Goal: Information Seeking & Learning: Learn about a topic

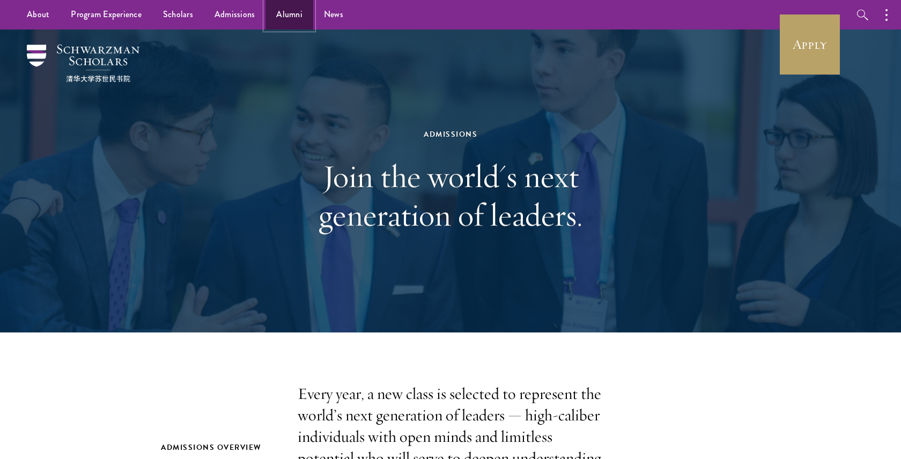
click at [294, 21] on link "Alumni" at bounding box center [290, 15] width 48 height 30
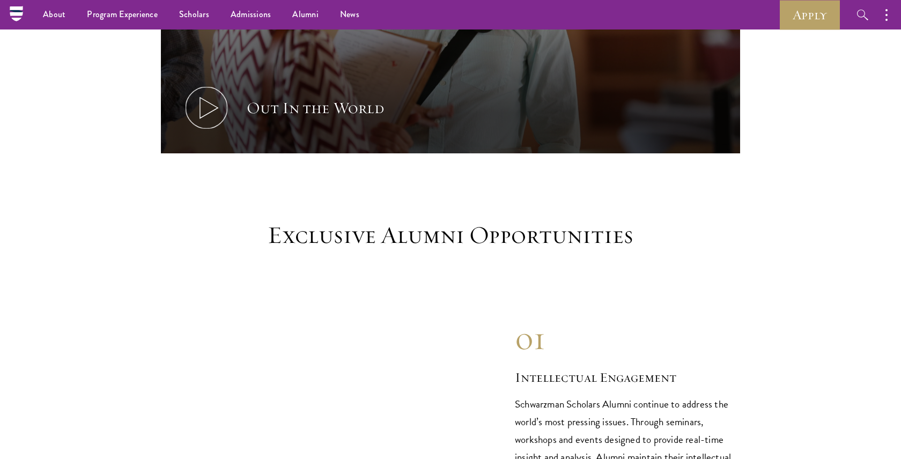
scroll to position [793, 0]
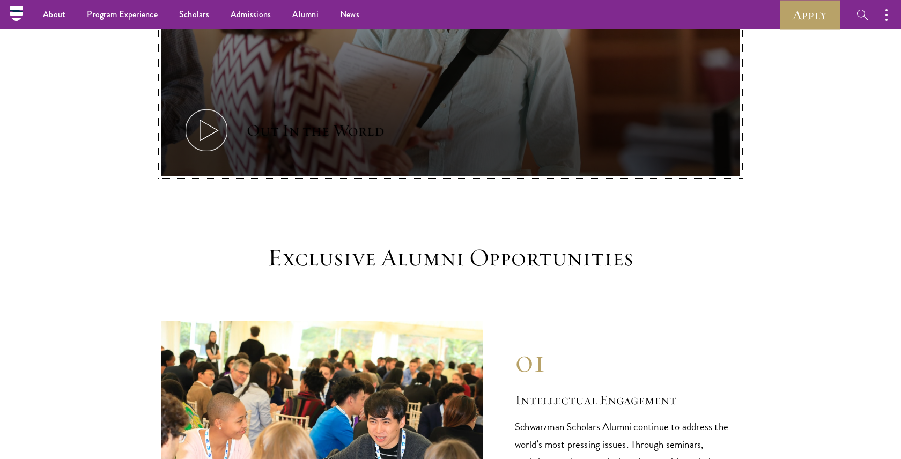
click at [246, 124] on button "Out In the World" at bounding box center [450, 13] width 579 height 326
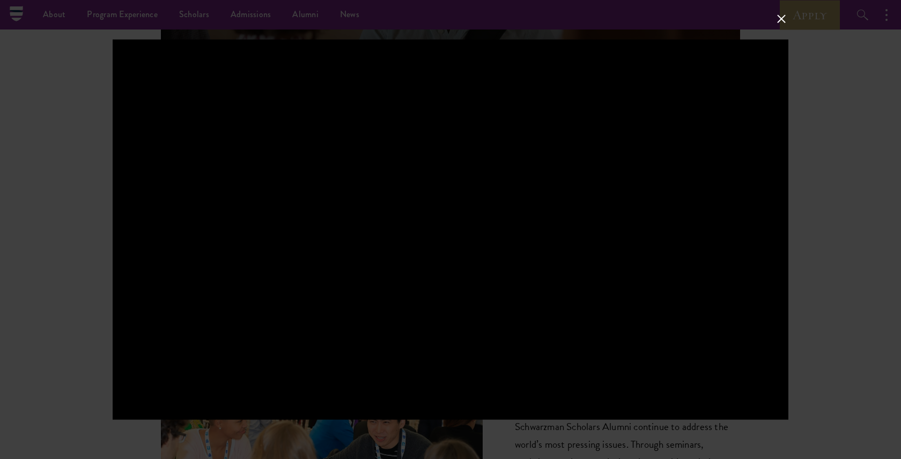
click at [853, 222] on div at bounding box center [450, 229] width 901 height 459
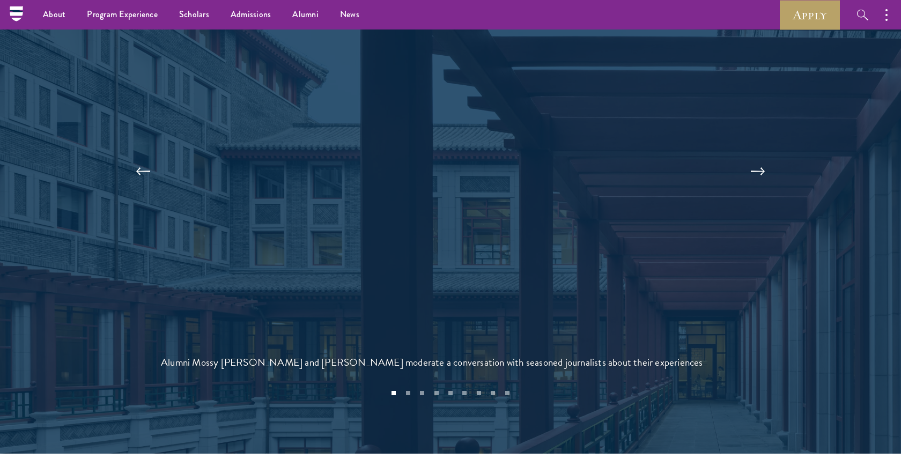
scroll to position [2278, 0]
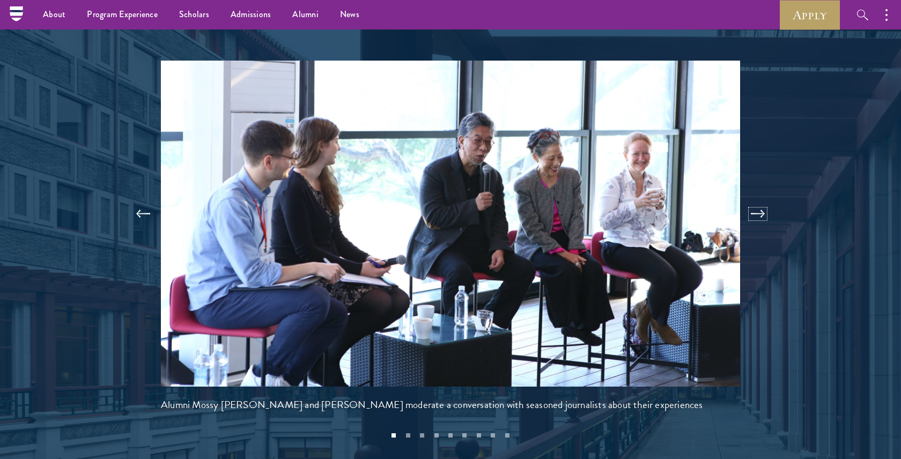
click at [762, 199] on button at bounding box center [757, 214] width 35 height 30
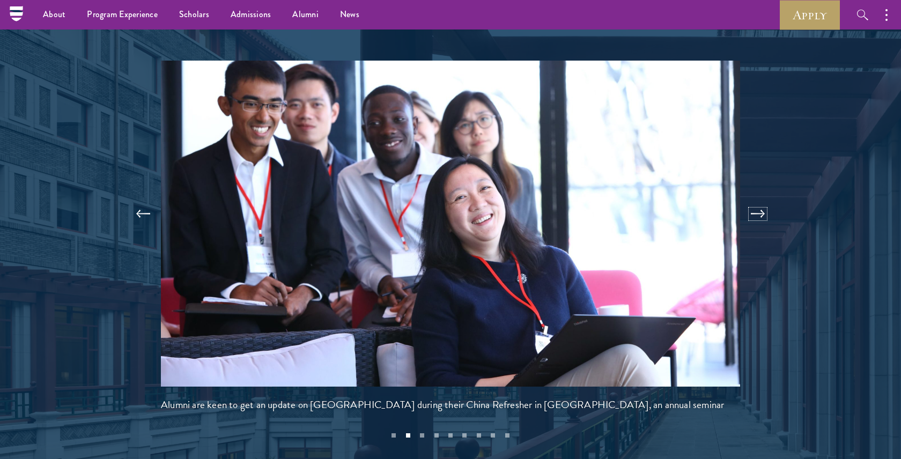
click at [762, 199] on button at bounding box center [757, 214] width 35 height 30
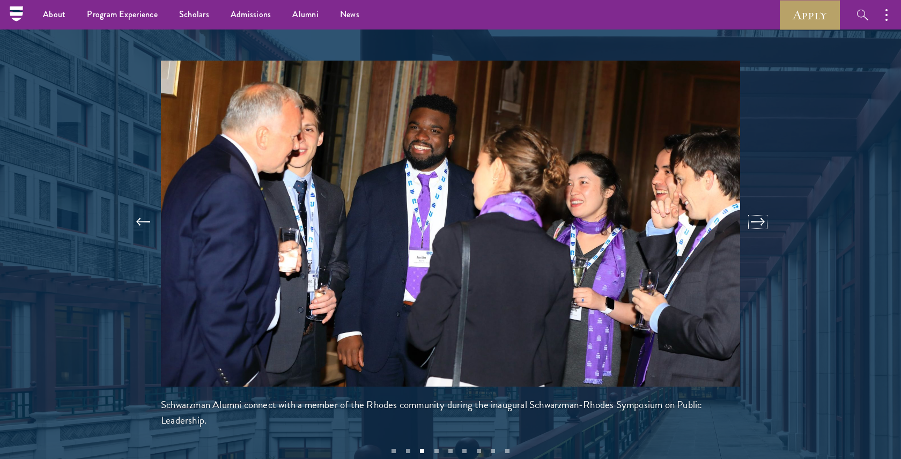
click at [762, 207] on button at bounding box center [757, 222] width 35 height 30
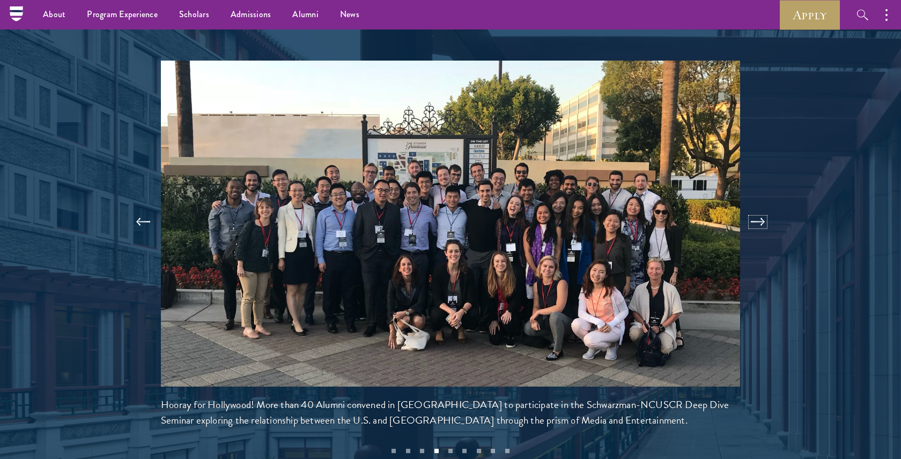
click at [762, 207] on button at bounding box center [757, 222] width 35 height 30
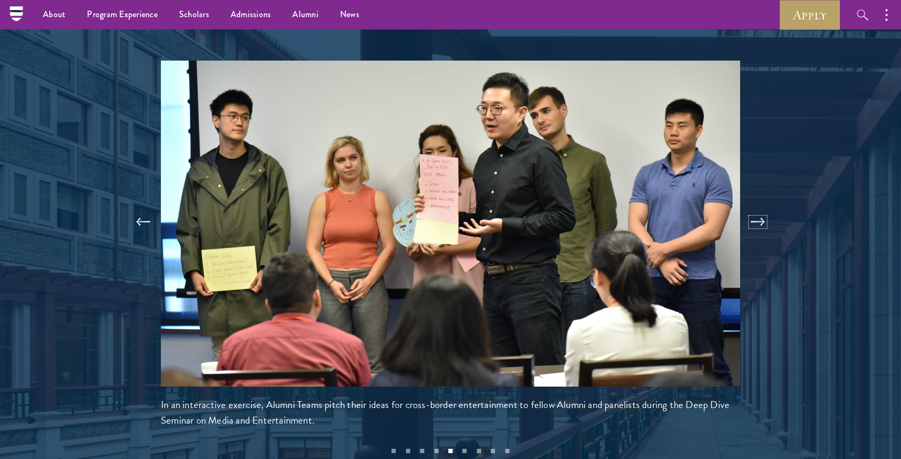
click at [762, 207] on button at bounding box center [757, 222] width 35 height 30
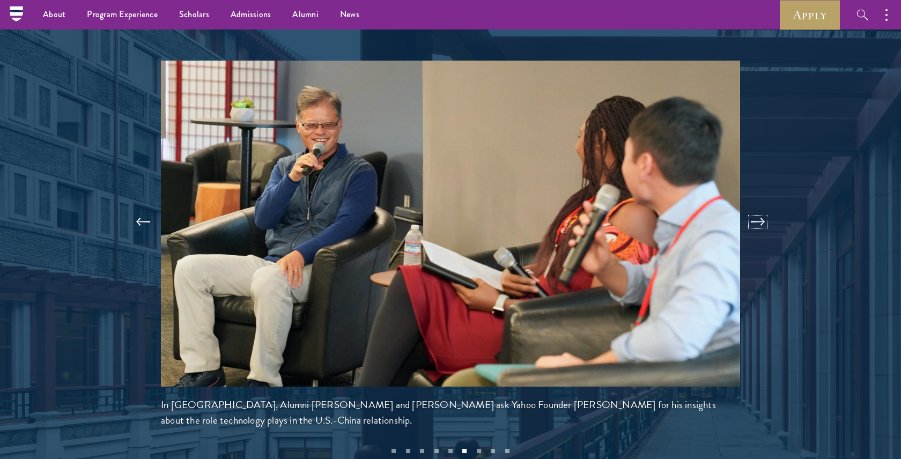
click at [762, 207] on button at bounding box center [757, 222] width 35 height 30
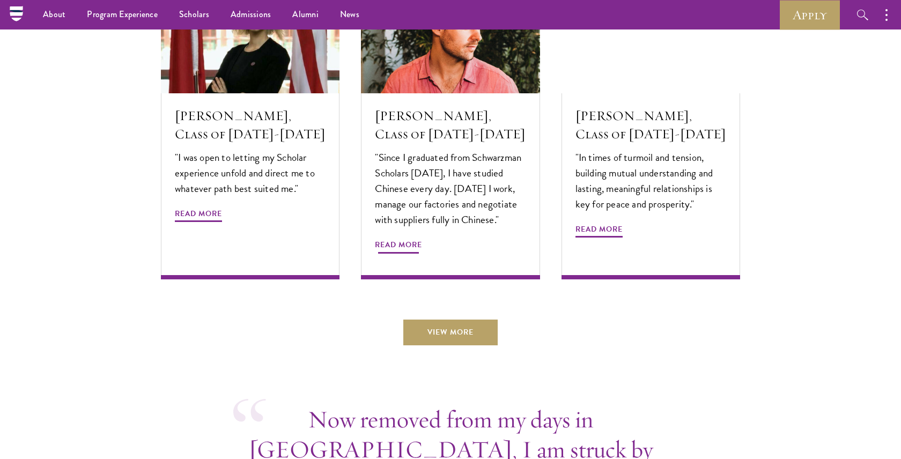
scroll to position [3658, 0]
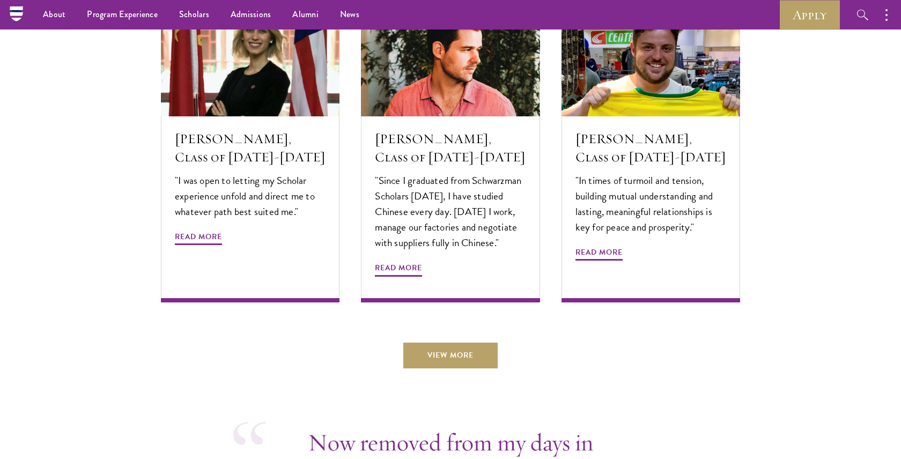
click at [443, 343] on link "View More" at bounding box center [450, 356] width 94 height 26
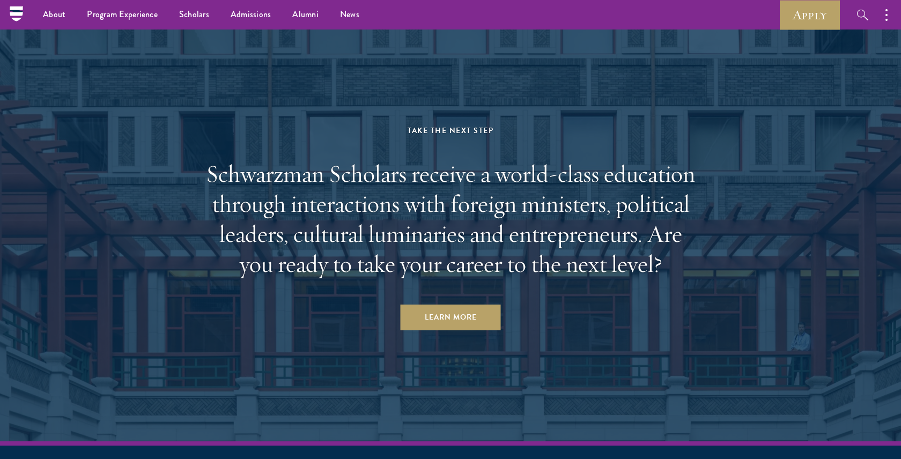
scroll to position [4456, 0]
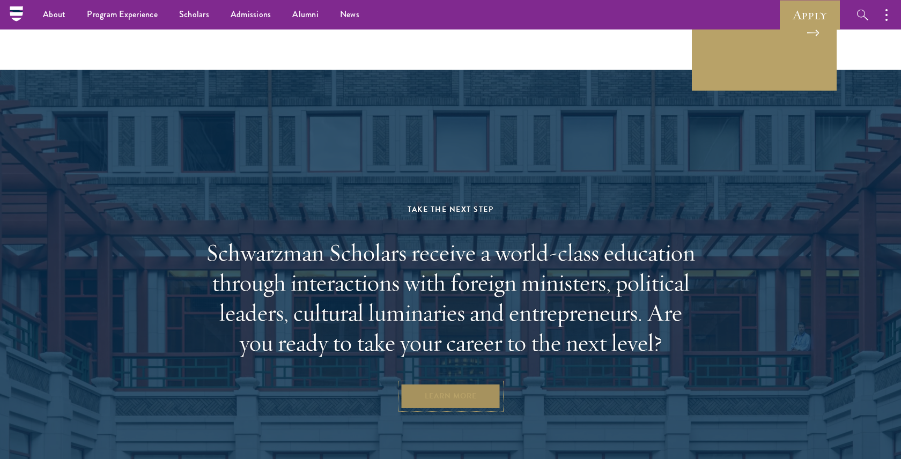
click at [433, 384] on link "Learn More" at bounding box center [451, 397] width 100 height 26
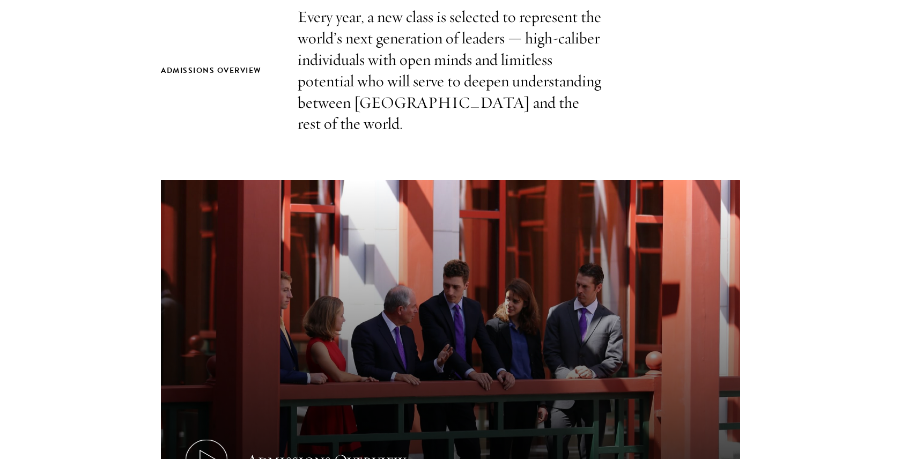
scroll to position [529, 0]
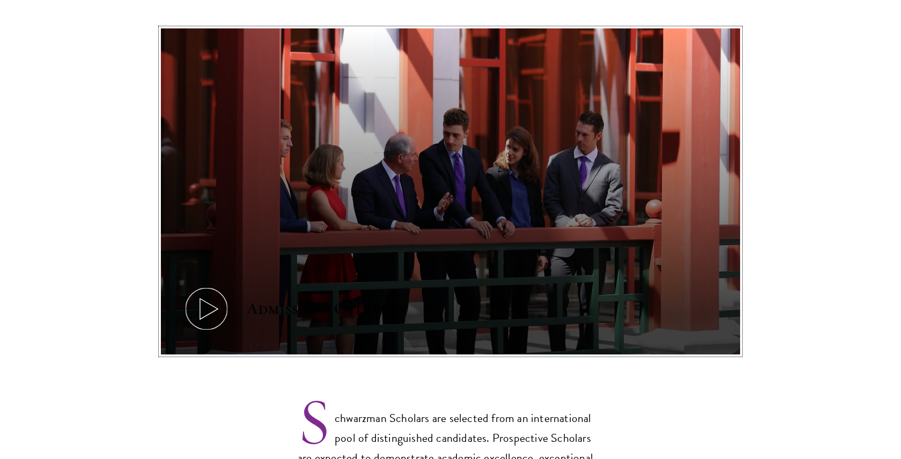
click at [436, 239] on button "Admissions Overview" at bounding box center [450, 191] width 579 height 326
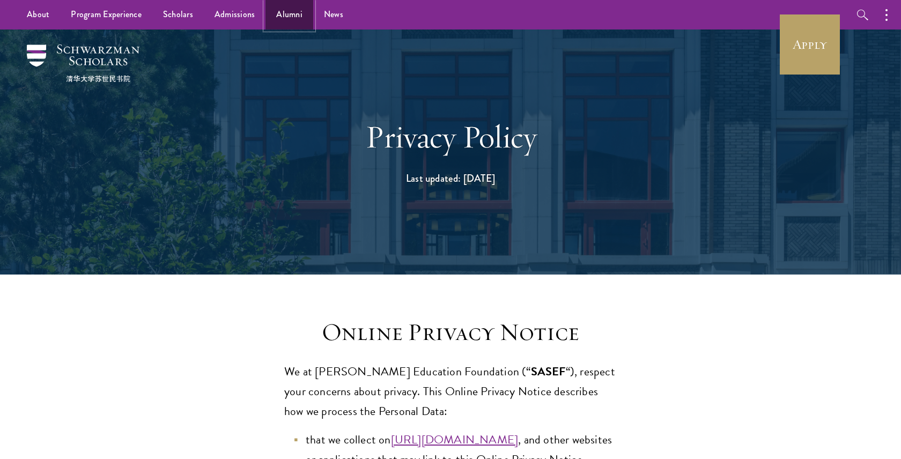
click at [290, 11] on link "Alumni" at bounding box center [290, 15] width 48 height 30
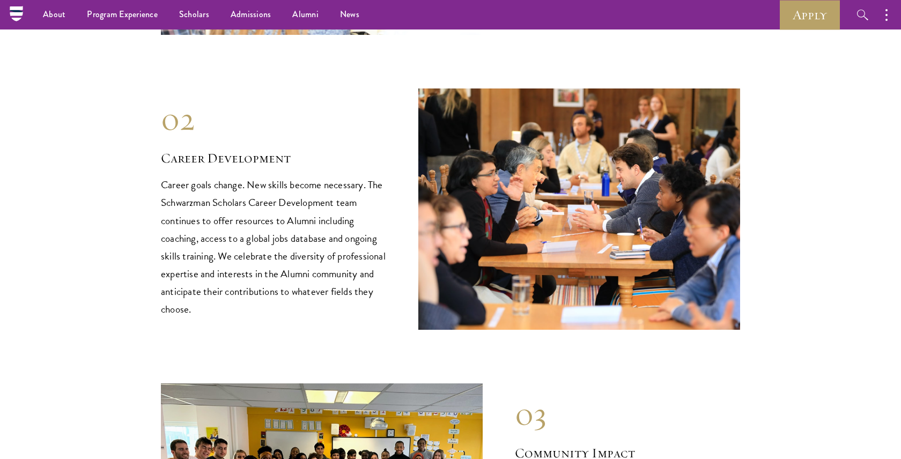
scroll to position [1268, 0]
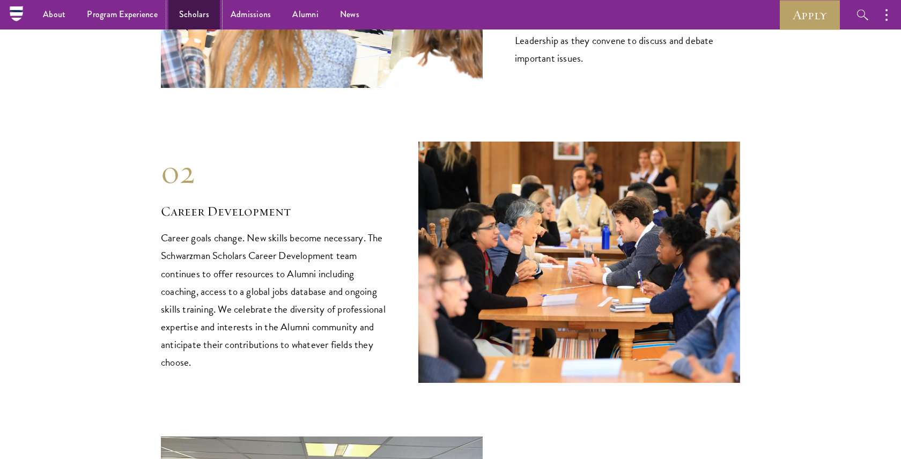
click at [207, 17] on link "Scholars" at bounding box center [193, 15] width 51 height 30
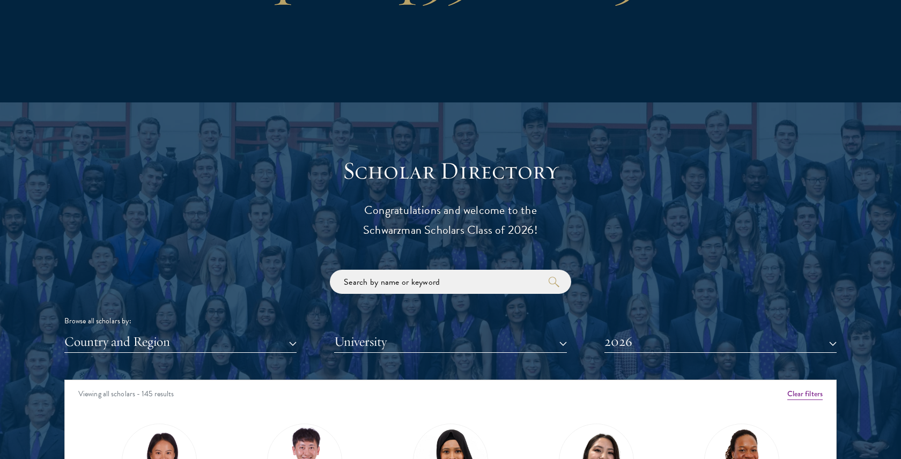
scroll to position [1151, 0]
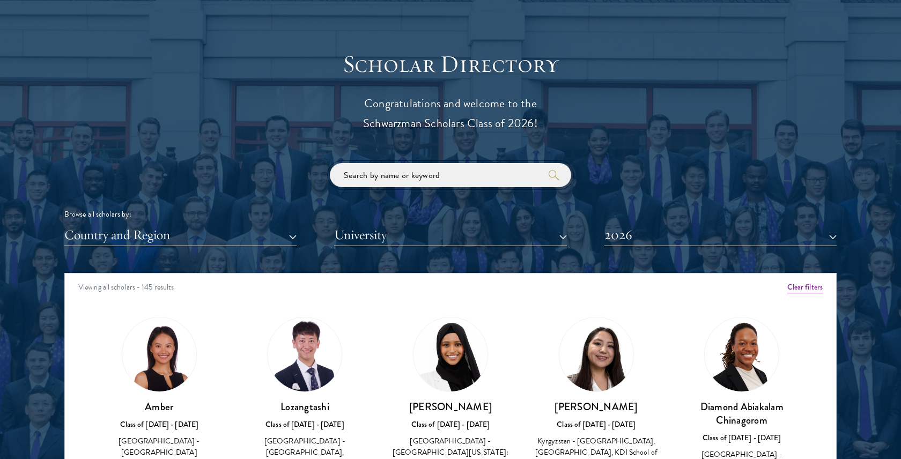
click at [408, 181] on input "search" at bounding box center [450, 175] width 241 height 24
paste input "[PERSON_NAME]"
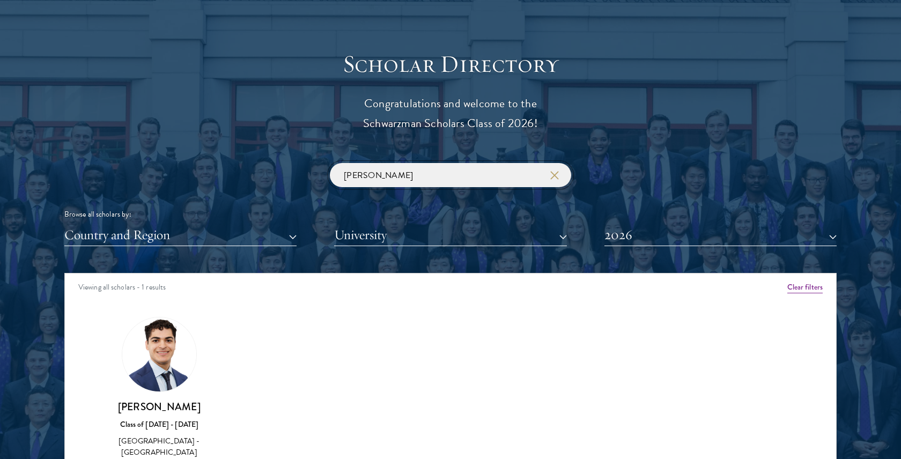
scroll to position [1280, 0]
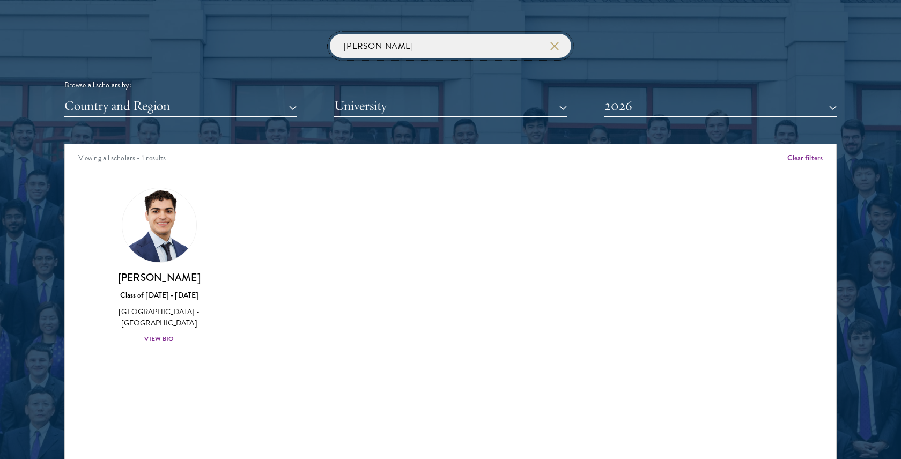
type input "[PERSON_NAME]"
click at [165, 292] on div "Class of [DATE] - [DATE]" at bounding box center [159, 295] width 124 height 11
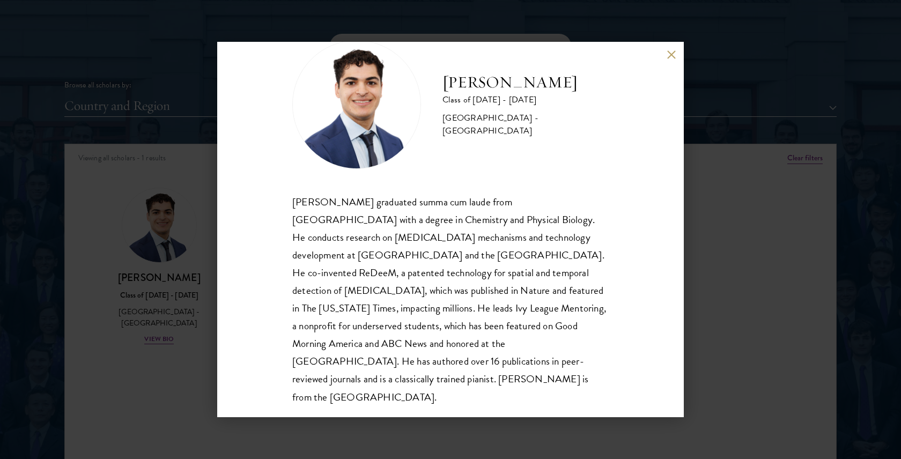
scroll to position [36, 0]
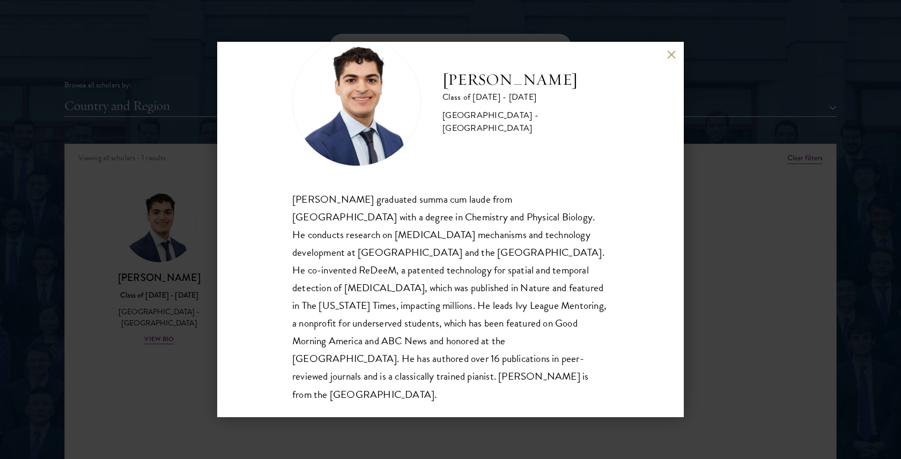
click at [503, 90] on h2 "[PERSON_NAME]" at bounding box center [526, 79] width 166 height 21
click at [183, 199] on div "[PERSON_NAME] Class of [DATE] - [DATE] [GEOGRAPHIC_DATA] - [GEOGRAPHIC_DATA] [P…" at bounding box center [450, 229] width 901 height 459
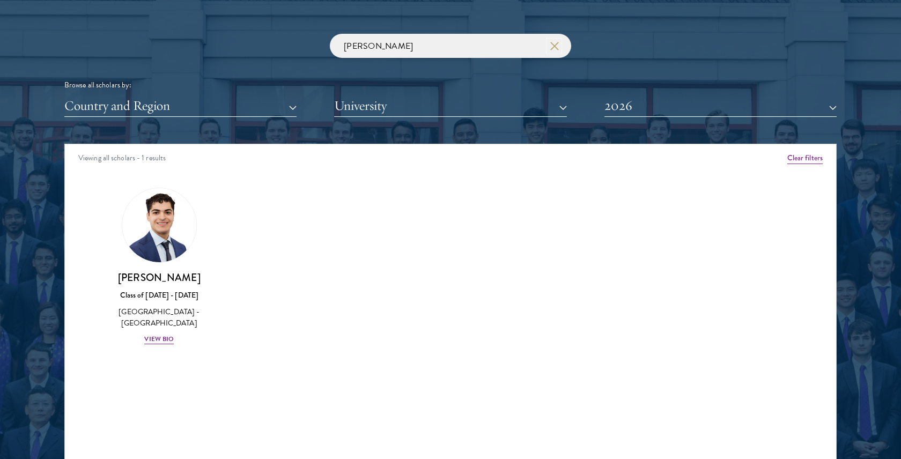
click at [553, 41] on button "button" at bounding box center [554, 46] width 11 height 11
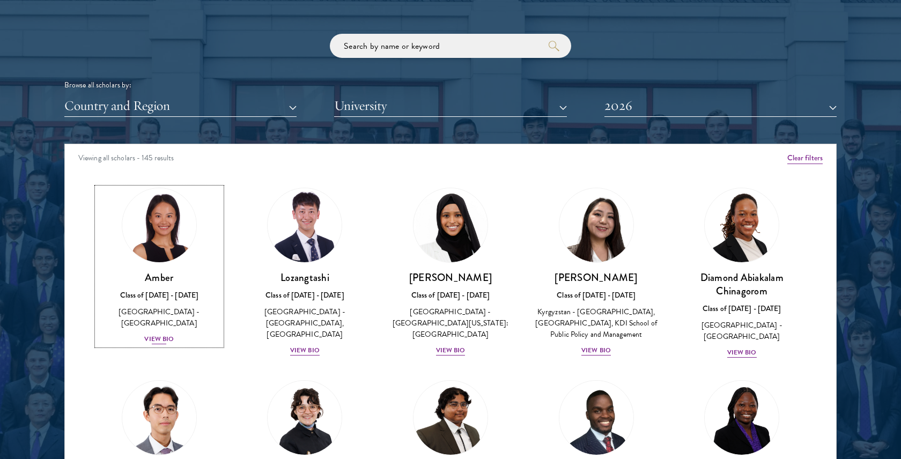
click at [148, 241] on img at bounding box center [160, 226] width 82 height 82
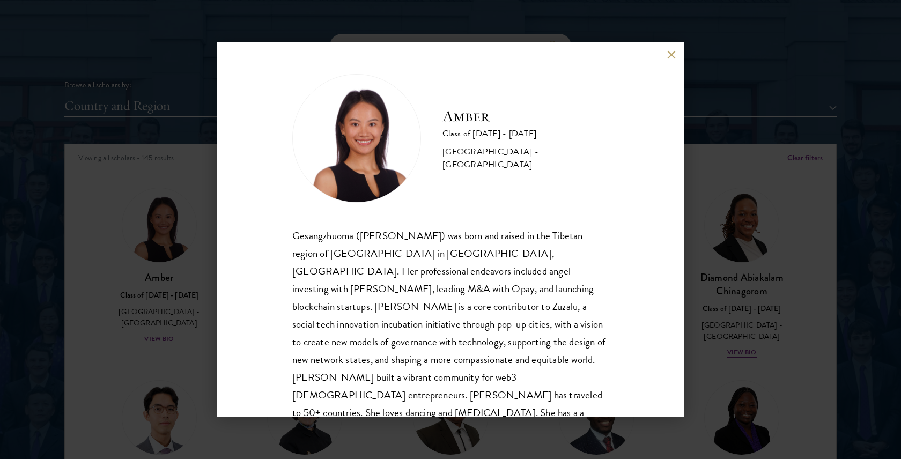
scroll to position [19, 0]
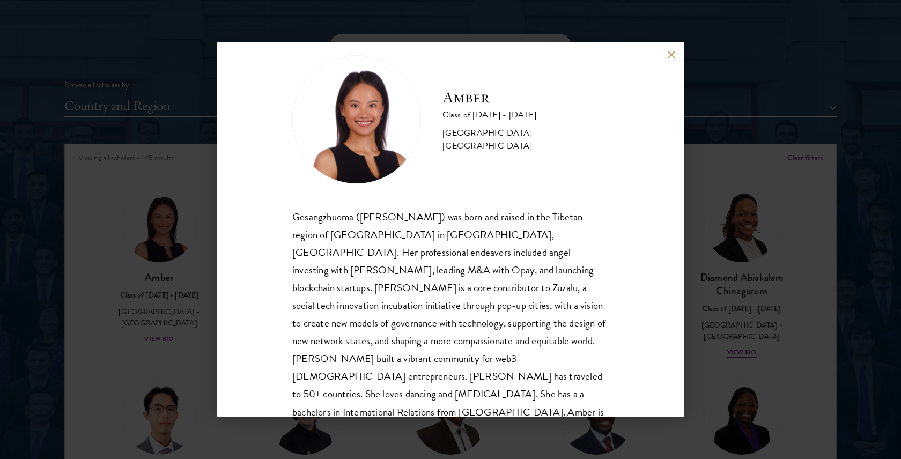
click at [737, 153] on div "Amber Class of [DATE] - [DATE] [GEOGRAPHIC_DATA] - [GEOGRAPHIC_DATA] Gesangzhuo…" at bounding box center [450, 229] width 901 height 459
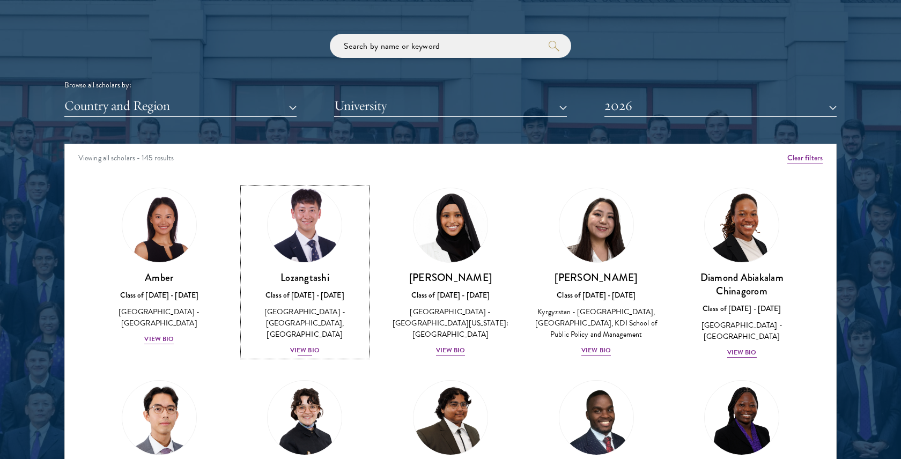
click at [321, 220] on img at bounding box center [305, 226] width 82 height 82
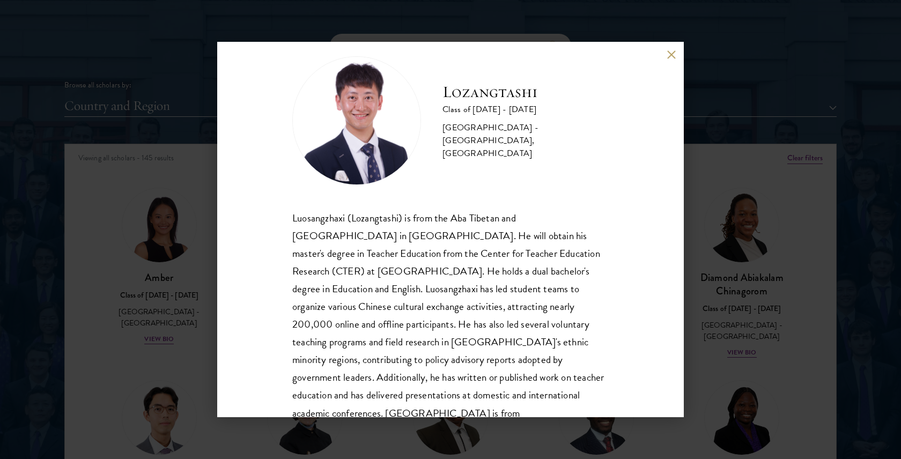
scroll to position [19, 0]
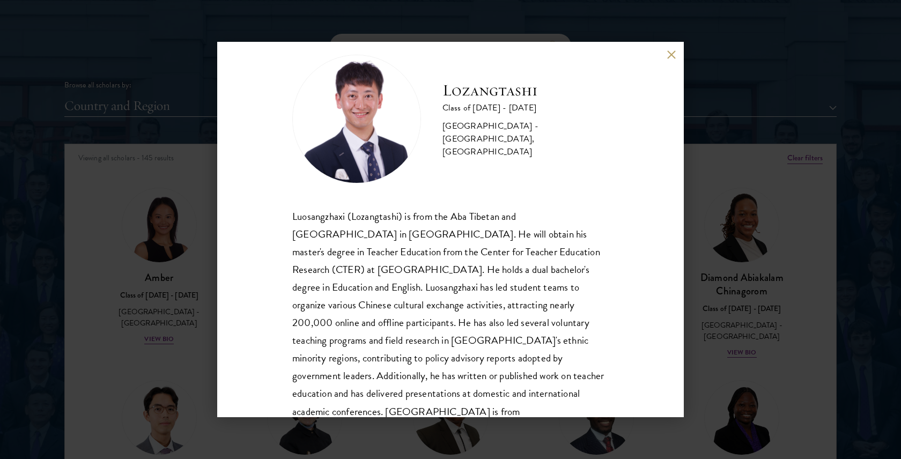
click at [671, 51] on button at bounding box center [671, 54] width 9 height 9
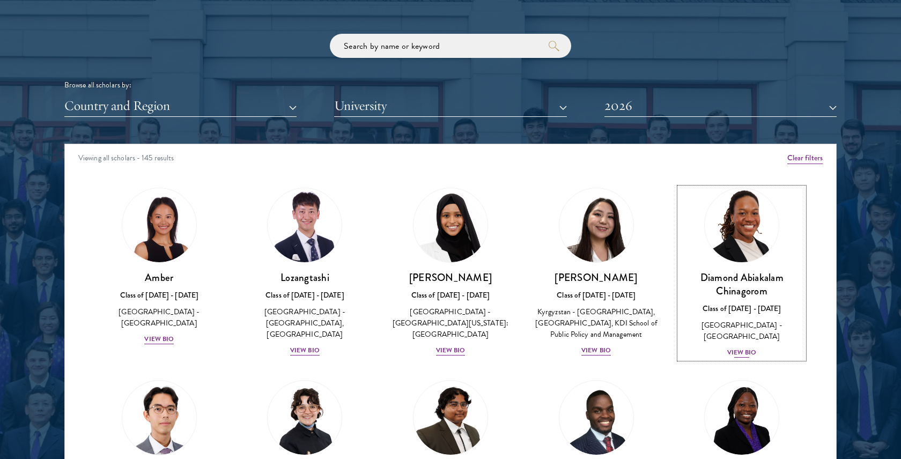
click at [752, 233] on img at bounding box center [742, 226] width 82 height 82
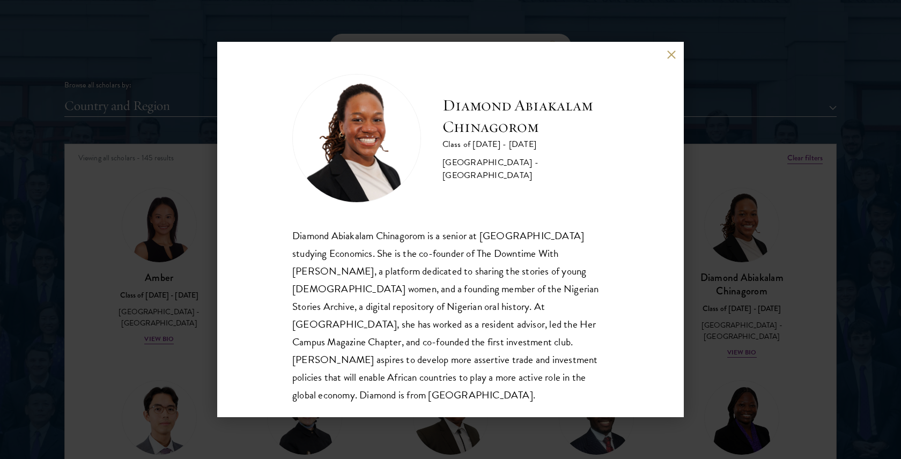
click at [669, 55] on button at bounding box center [671, 54] width 9 height 9
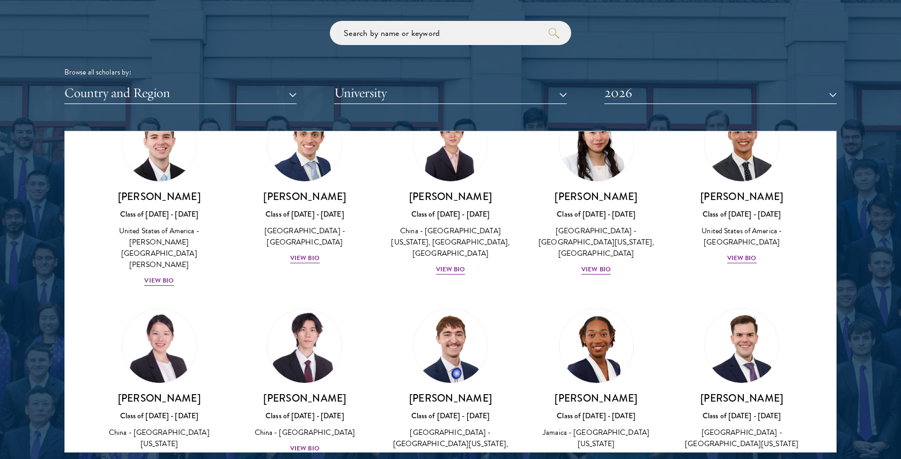
scroll to position [4861, 0]
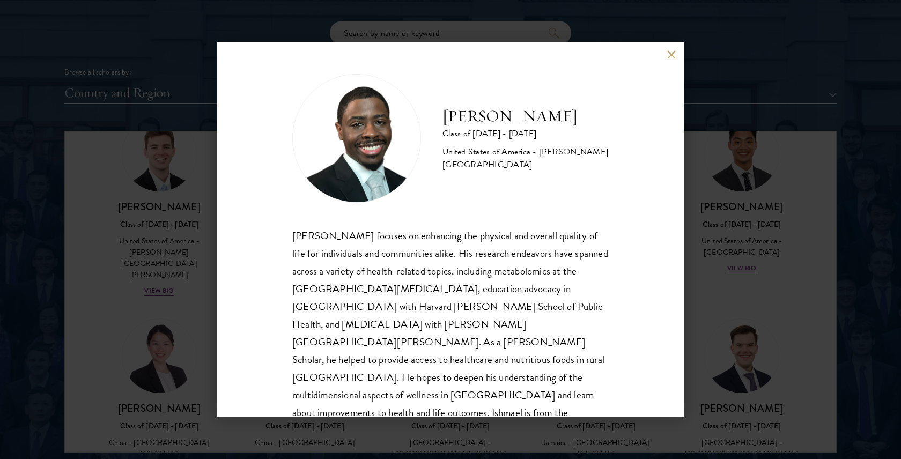
click at [176, 252] on div "[PERSON_NAME] Class of [DATE] - [DATE] [GEOGRAPHIC_DATA] - [PERSON_NAME][GEOGRA…" at bounding box center [450, 229] width 901 height 459
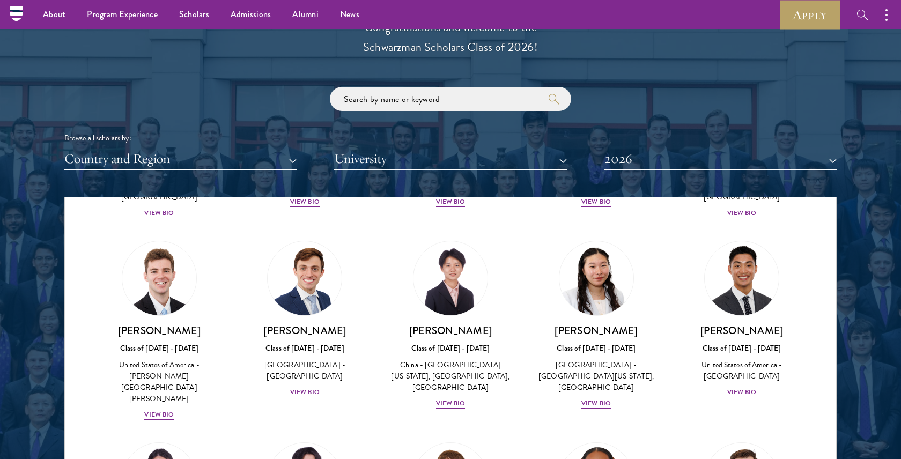
scroll to position [4803, 0]
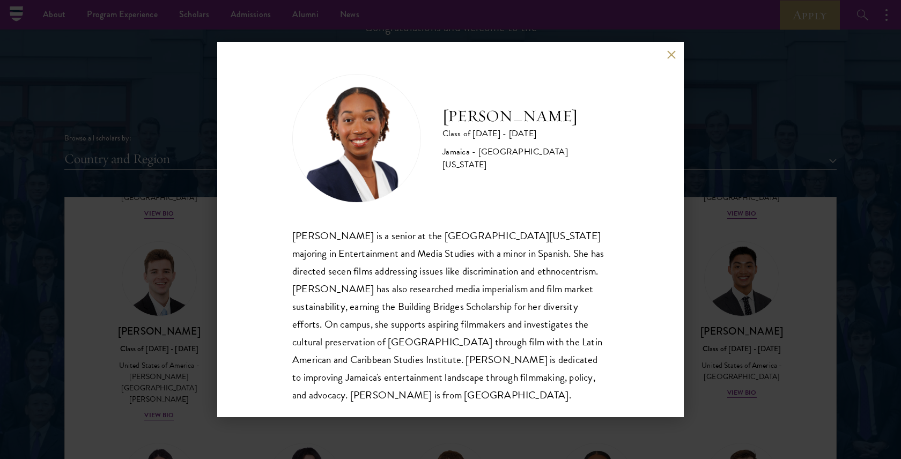
click at [674, 53] on button at bounding box center [671, 54] width 9 height 9
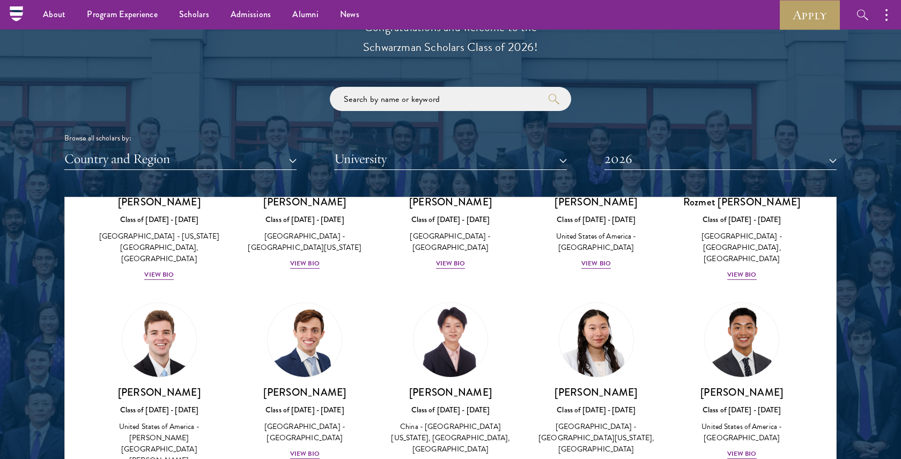
scroll to position [4724, 0]
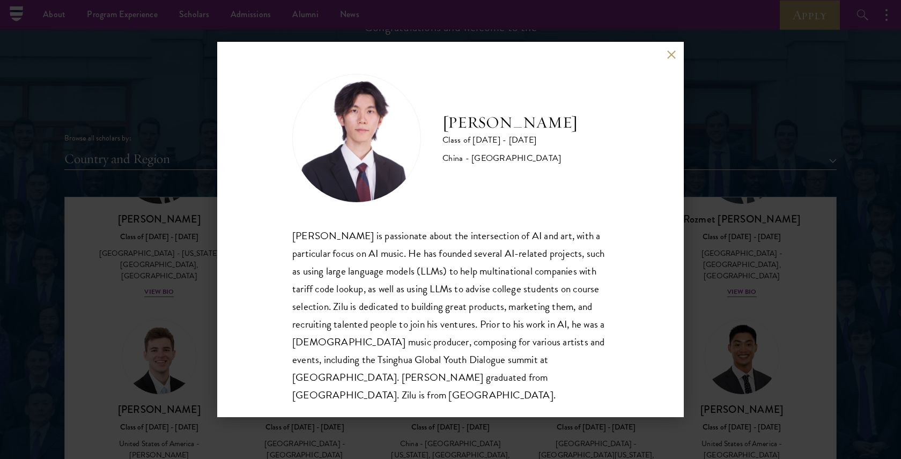
click at [679, 44] on div "[PERSON_NAME] Class of [DATE] - [DATE] [GEOGRAPHIC_DATA] - [GEOGRAPHIC_DATA] [P…" at bounding box center [450, 230] width 467 height 376
click at [672, 49] on div "[PERSON_NAME] Class of [DATE] - [DATE] [GEOGRAPHIC_DATA] - [GEOGRAPHIC_DATA] [P…" at bounding box center [450, 230] width 467 height 376
click at [671, 54] on button at bounding box center [671, 54] width 9 height 9
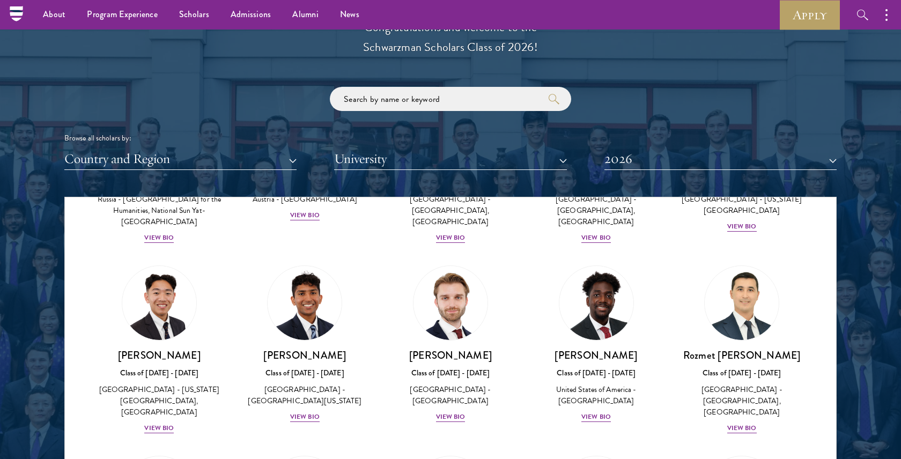
scroll to position [4566, 0]
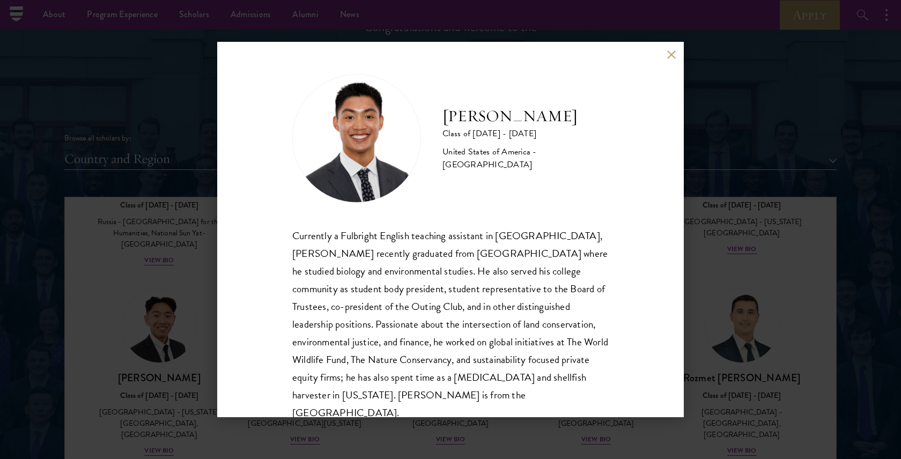
click at [669, 54] on button at bounding box center [671, 54] width 9 height 9
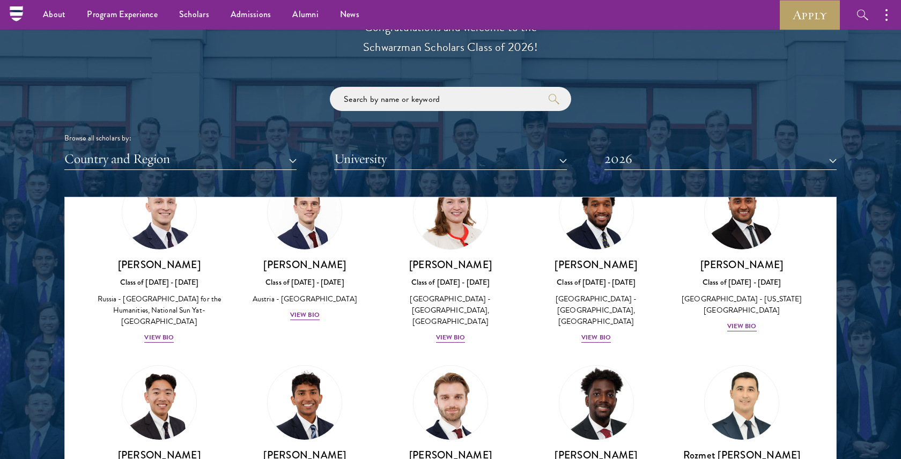
scroll to position [4525, 0]
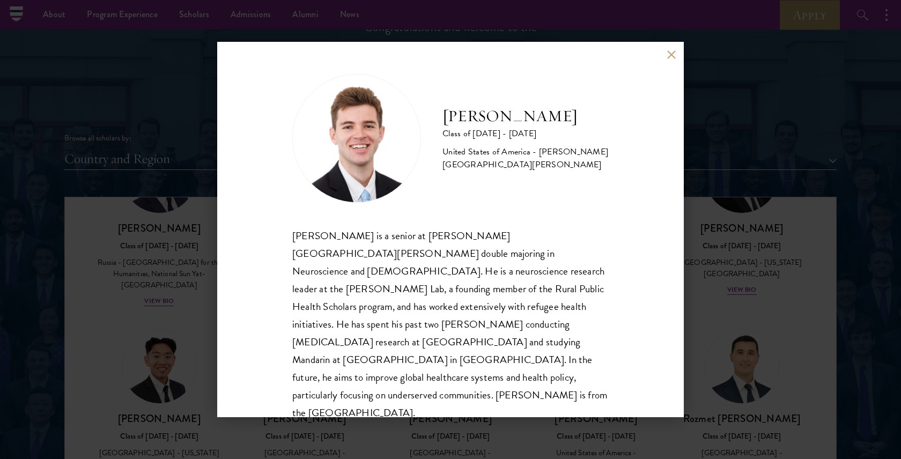
click at [666, 51] on div "[PERSON_NAME] Class of [DATE] - [DATE] [GEOGRAPHIC_DATA] - [PERSON_NAME][GEOGRA…" at bounding box center [450, 230] width 467 height 376
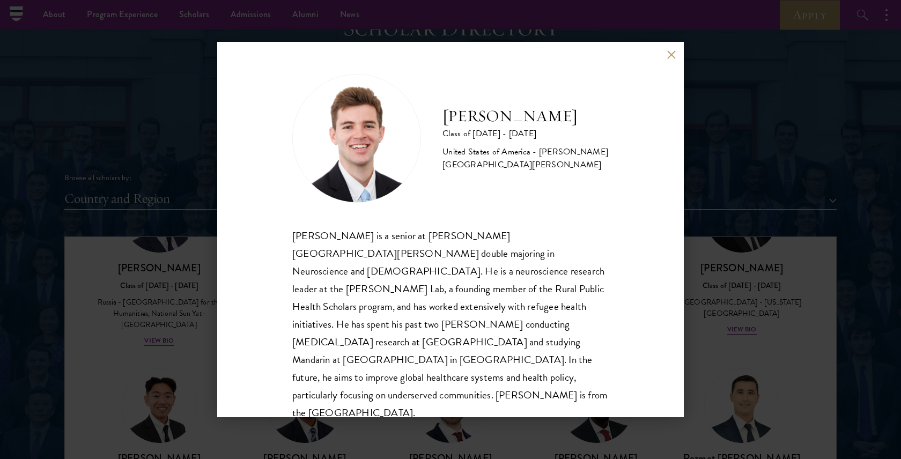
scroll to position [1184, 0]
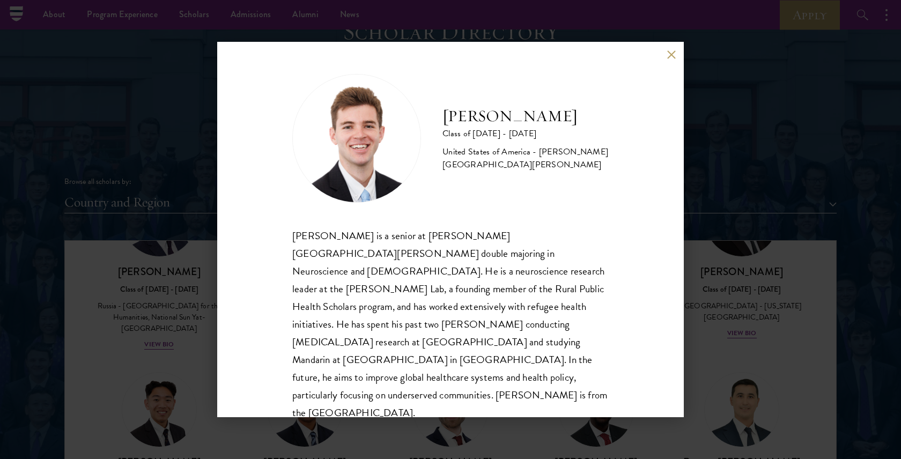
click at [673, 47] on div "[PERSON_NAME] Class of [DATE] - [DATE] [GEOGRAPHIC_DATA] - [PERSON_NAME][GEOGRA…" at bounding box center [450, 230] width 467 height 376
click at [669, 53] on button at bounding box center [671, 54] width 9 height 9
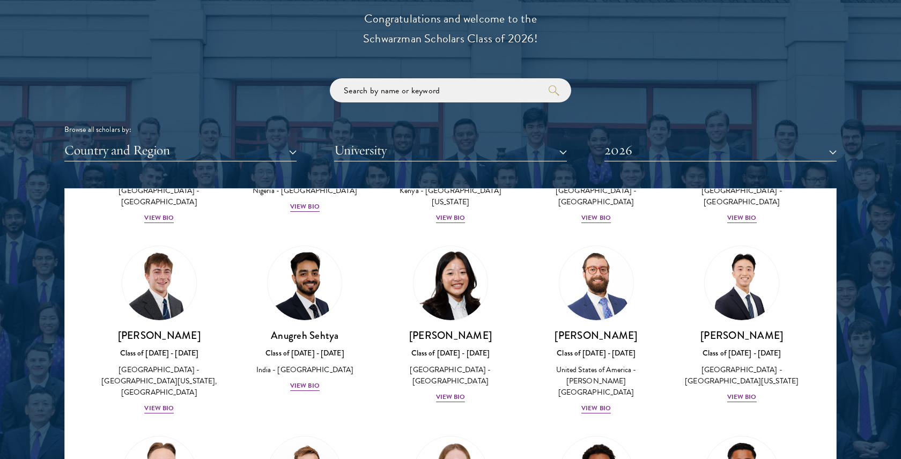
scroll to position [4191, 0]
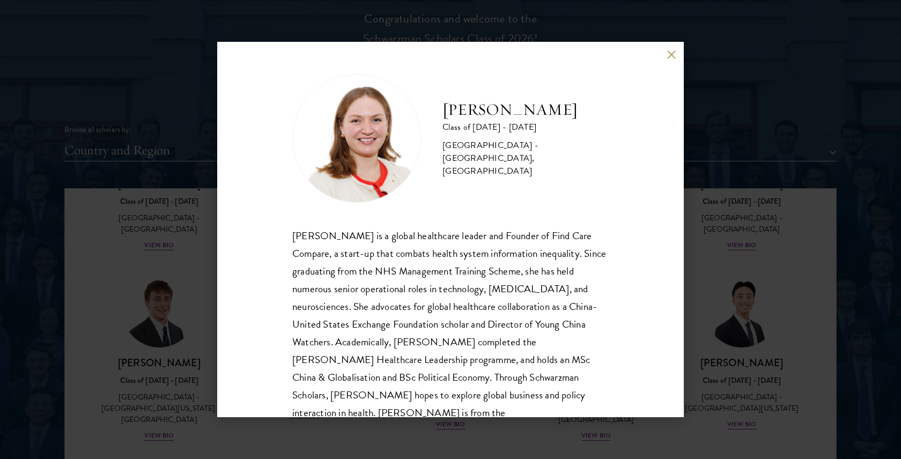
click at [666, 54] on div "[PERSON_NAME] Class of [DATE] - [DATE] [GEOGRAPHIC_DATA] - [GEOGRAPHIC_DATA], […" at bounding box center [450, 230] width 467 height 376
click at [678, 51] on div "[PERSON_NAME] Class of [DATE] - [DATE] [GEOGRAPHIC_DATA] - [GEOGRAPHIC_DATA], […" at bounding box center [450, 230] width 467 height 376
click at [671, 51] on button at bounding box center [671, 54] width 9 height 9
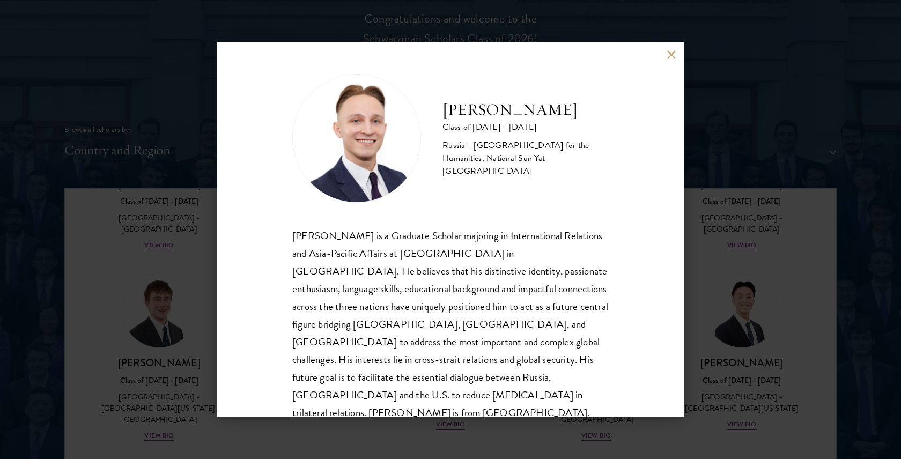
click at [476, 121] on h2 "[PERSON_NAME]" at bounding box center [526, 109] width 166 height 21
